Goal: Task Accomplishment & Management: Manage account settings

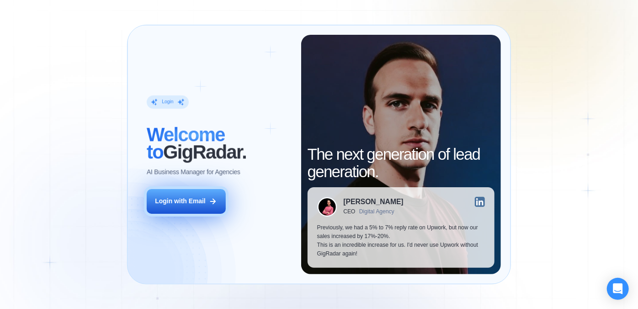
click at [202, 202] on div "Login with Email" at bounding box center [180, 201] width 50 height 9
